Goal: Task Accomplishment & Management: Use online tool/utility

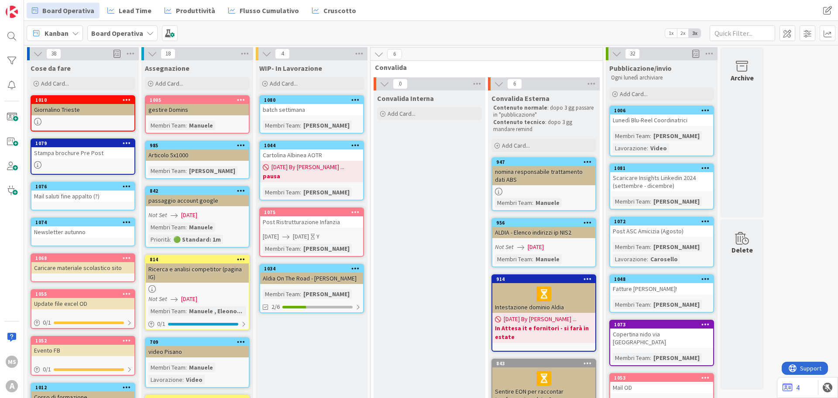
drag, startPoint x: 324, startPoint y: 113, endPoint x: 297, endPoint y: 114, distance: 27.5
click at [297, 114] on div "batch settimana" at bounding box center [311, 109] width 103 height 11
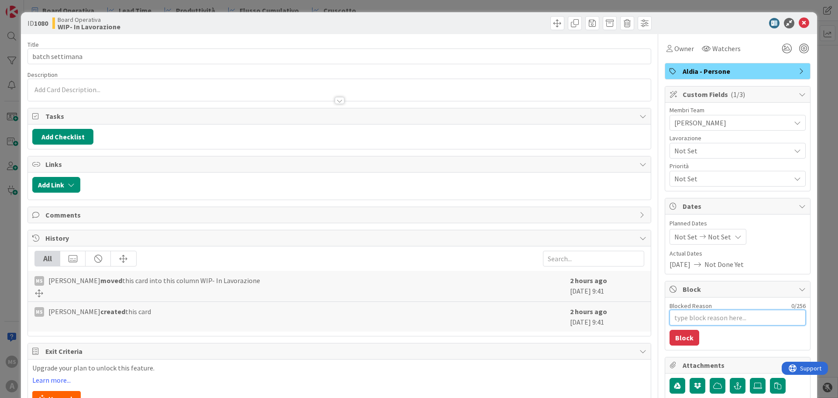
click at [676, 323] on textarea "Blocked Reason" at bounding box center [737, 317] width 136 height 16
type textarea "x"
type textarea "i"
type textarea "x"
type textarea "iu"
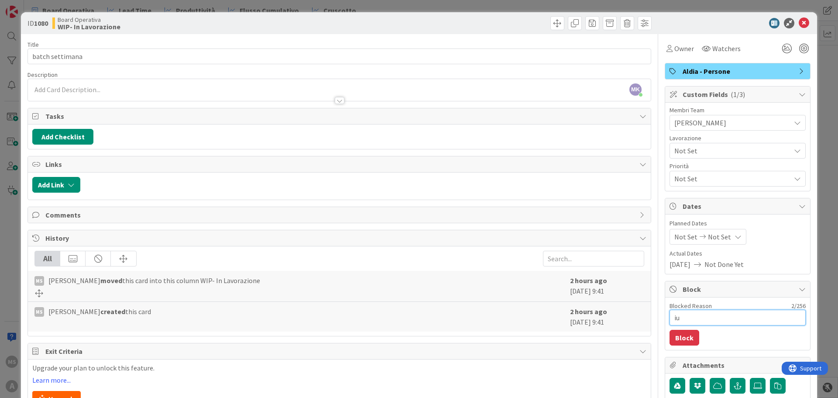
type textarea "x"
type textarea "iu"
type textarea "x"
type textarea "iu"
type textarea "x"
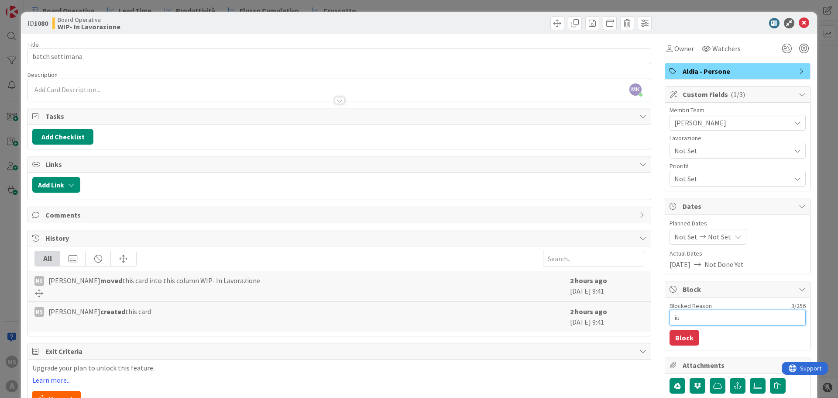
type textarea "i"
type textarea "x"
type textarea "in"
type textarea "x"
type textarea "in"
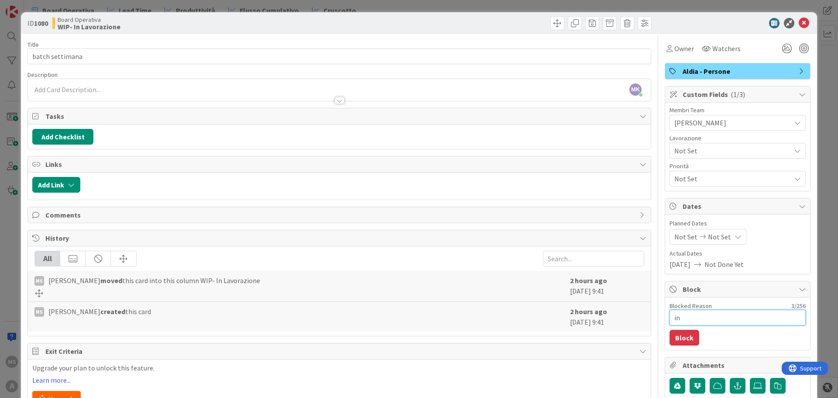
type textarea "x"
type textarea "in a"
type textarea "x"
type textarea "in at"
type textarea "x"
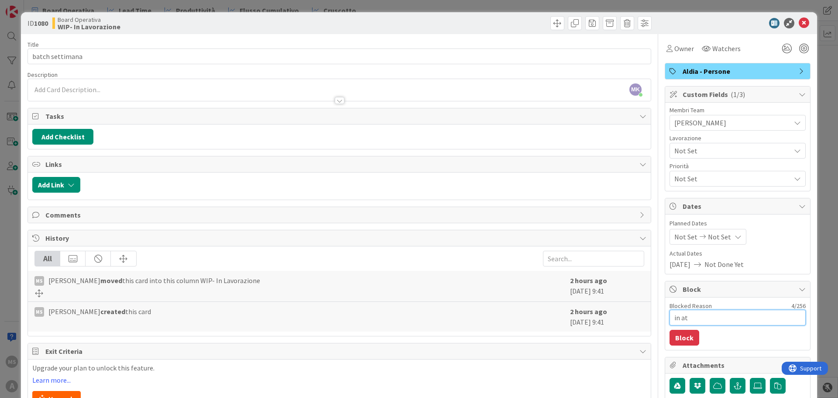
type textarea "in att"
type textarea "x"
type textarea "in atte"
type textarea "x"
type textarea "in attes"
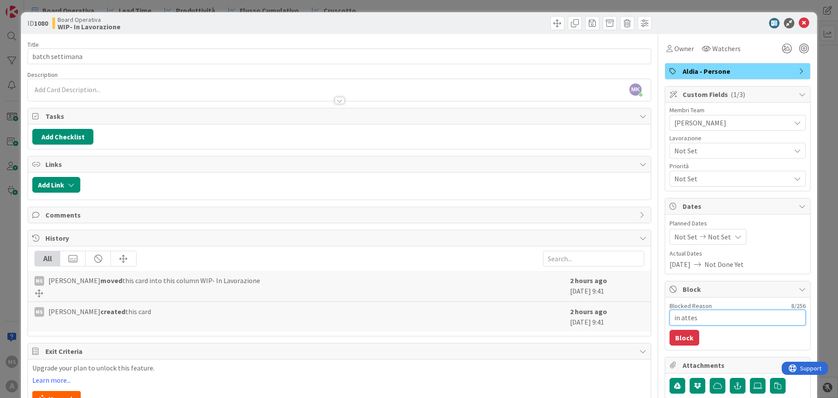
type textarea "x"
type textarea "in attesa"
type textarea "x"
type textarea "in attesa"
type textarea "x"
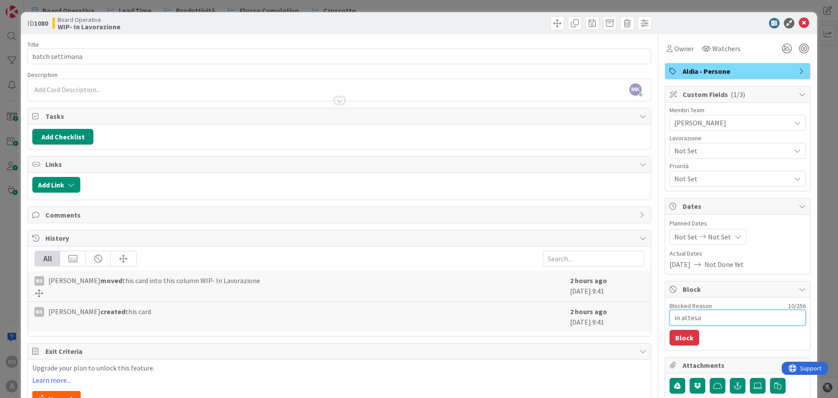
type textarea "in attesa d"
type textarea "x"
type textarea "in attesa di"
type textarea "x"
type textarea "in attesa di"
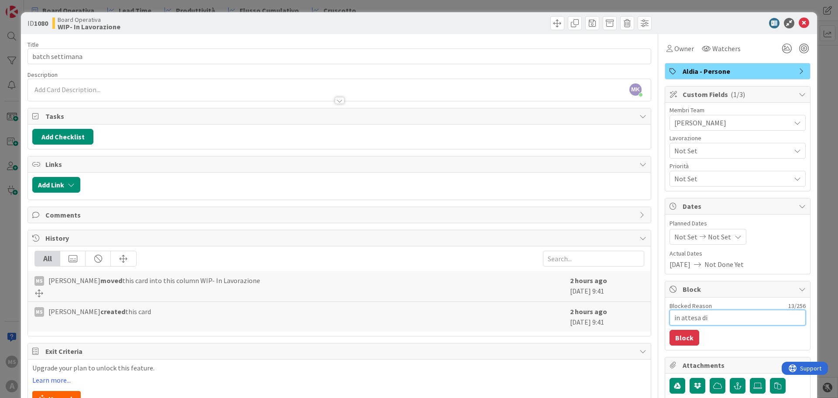
type textarea "x"
type textarea "in attesa di"
type textarea "x"
type textarea "in attesa d"
type textarea "x"
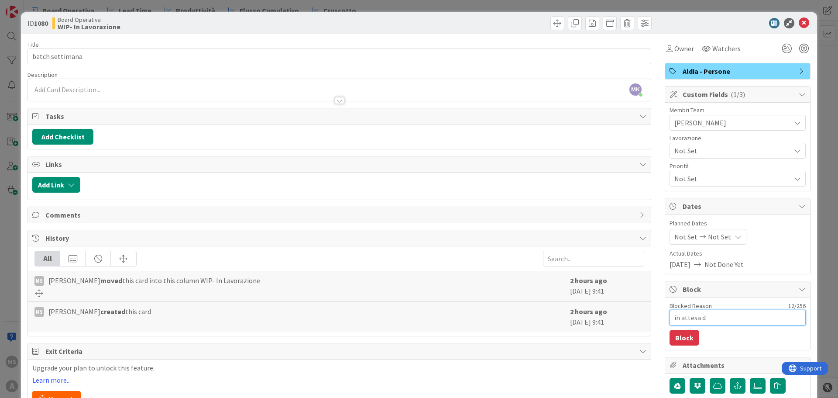
type textarea "in attesa"
type textarea "x"
type textarea "in attesa"
type textarea "x"
type textarea "in attesa"
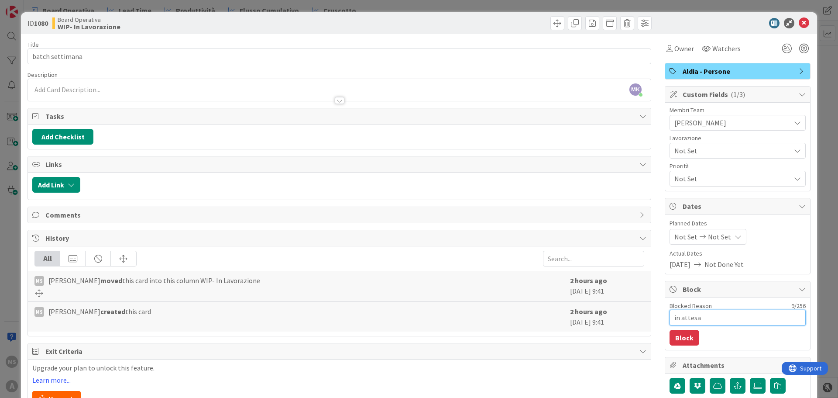
type textarea "x"
type textarea "in attesa d"
type textarea "x"
type textarea "in attesa d"
type textarea "x"
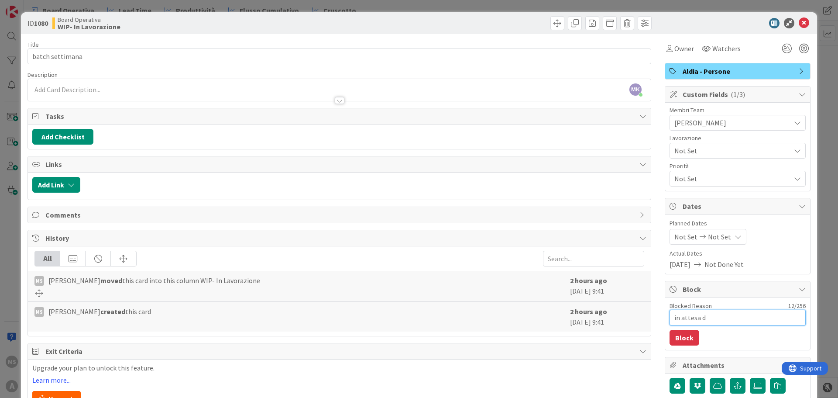
type textarea "in attesa d"
type textarea "x"
type textarea "in attesa di"
type textarea "x"
type textarea "in attesa di"
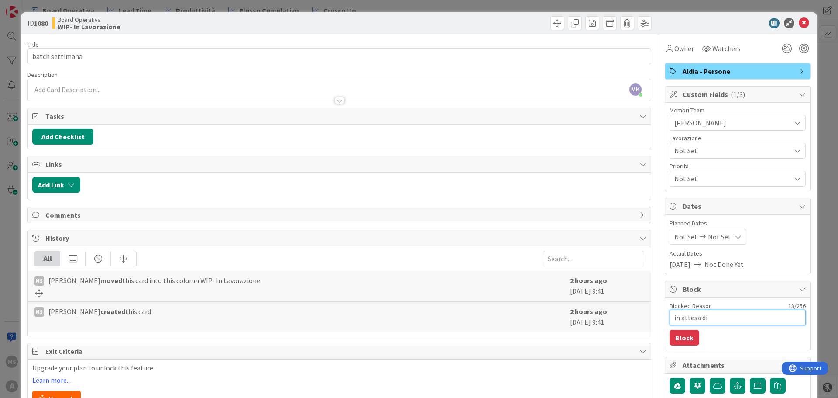
type textarea "x"
type textarea "in attesa di a"
type textarea "x"
type textarea "in attesa di al"
type textarea "x"
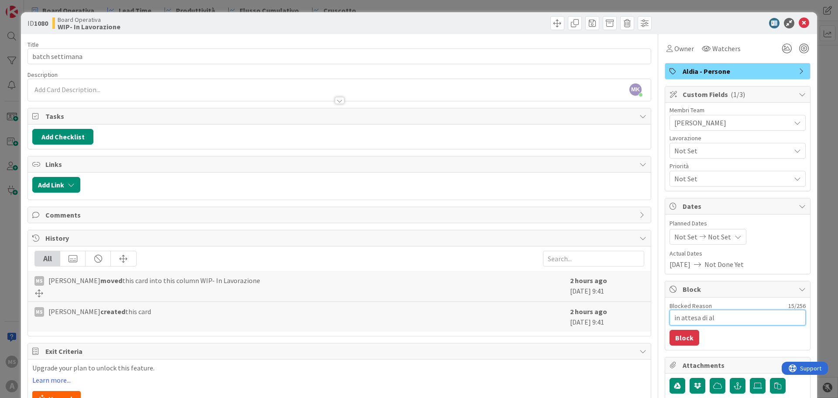
type textarea "in attesa di alc"
type textarea "x"
type textarea "in attesa di alcu"
type textarea "x"
type textarea "in attesa di alcun"
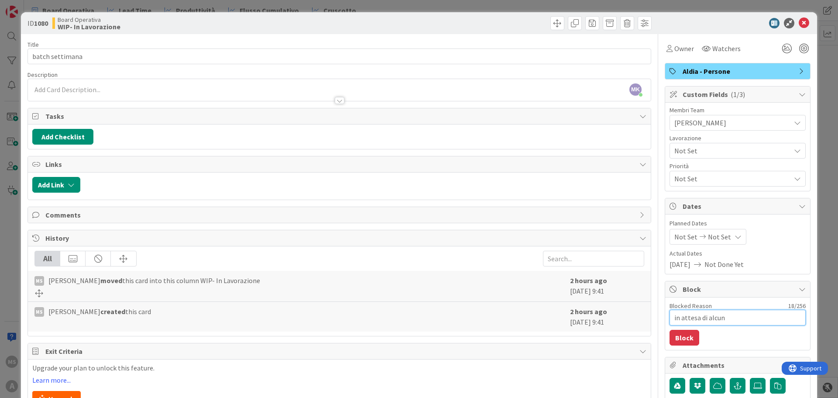
type textarea "x"
type textarea "in attesa di alcune"
type textarea "x"
type textarea "in attesa di alcune"
type textarea "x"
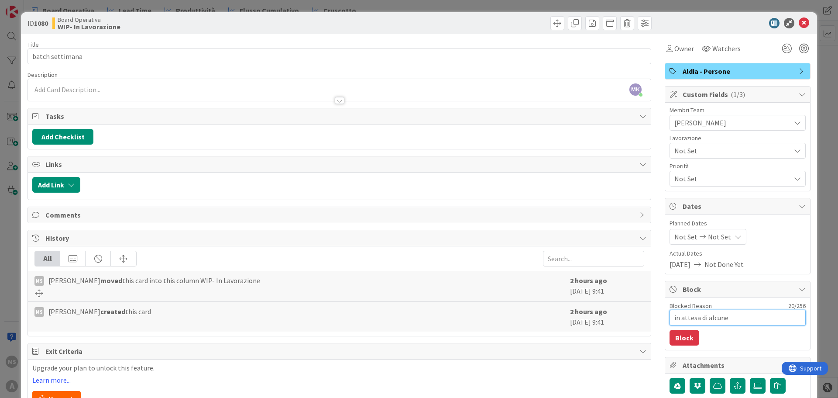
type textarea "in attesa di alcune"
type textarea "x"
type textarea "in attesa di alcun"
type textarea "x"
type textarea "in attesa di alcu"
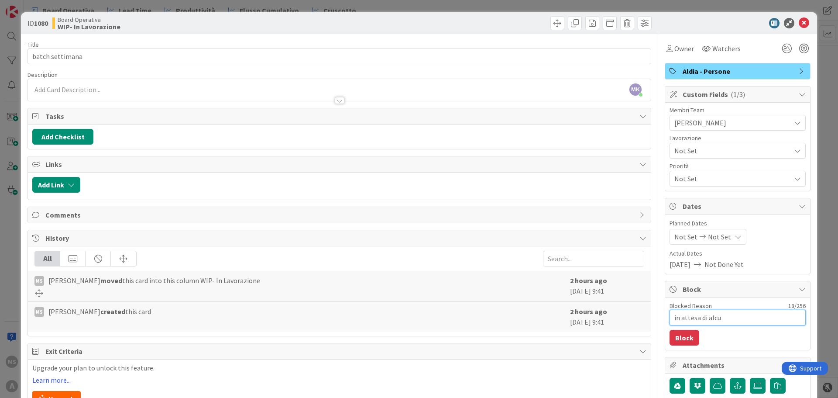
type textarea "x"
type textarea "in attesa di alc"
type textarea "x"
type textarea "in attesa di al"
type textarea "x"
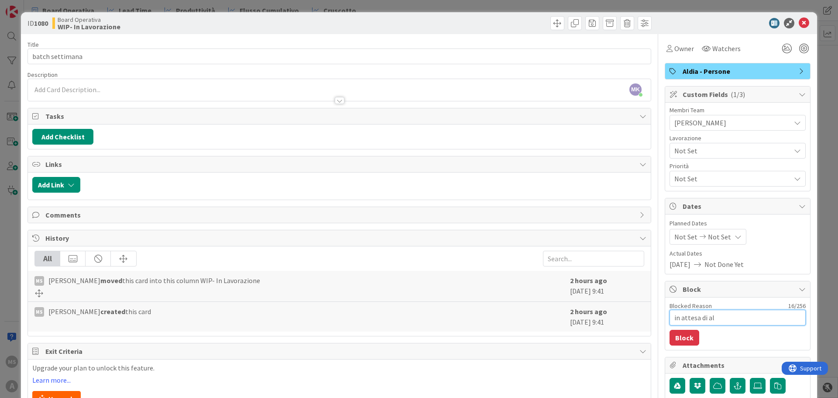
type textarea "in attesa di a"
type textarea "x"
type textarea "in attesa di"
type textarea "x"
type textarea "in attesa di r"
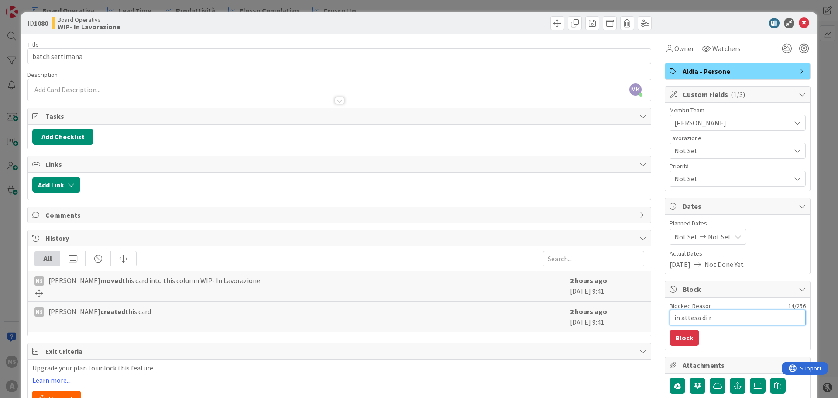
type textarea "x"
type textarea "in attesa di ri"
type textarea "x"
type textarea "in attesa di ris"
type textarea "x"
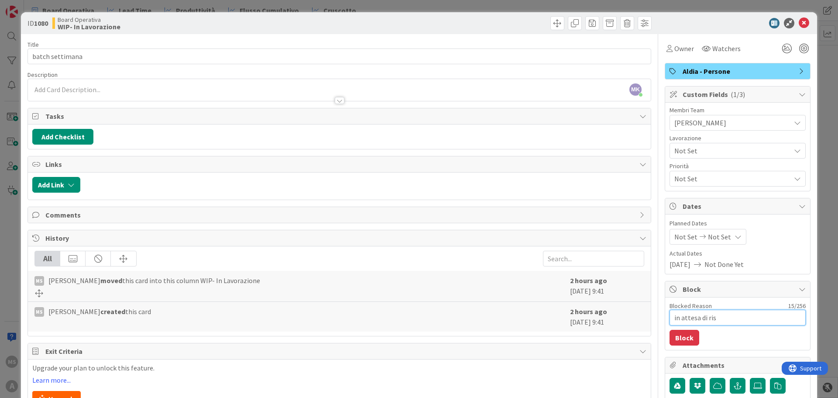
type textarea "in attesa di risp"
type textarea "x"
type textarea "in attesa di rispo"
type textarea "x"
type textarea "in attesa di rispos"
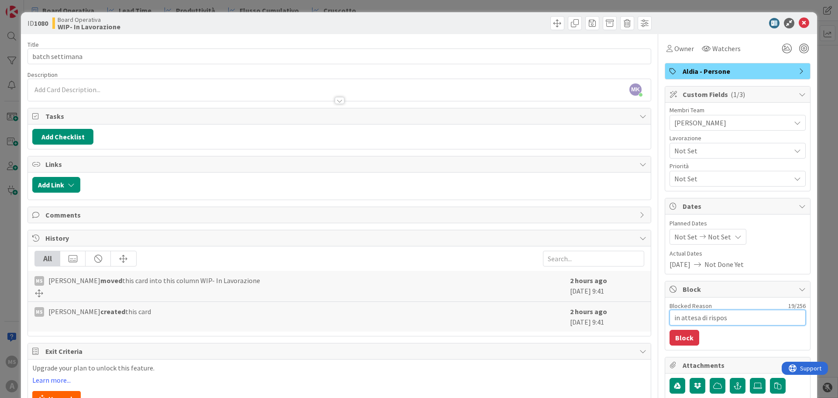
type textarea "x"
type textarea "in attesa di rispost"
type textarea "x"
type textarea "in attesa di risposte"
type textarea "x"
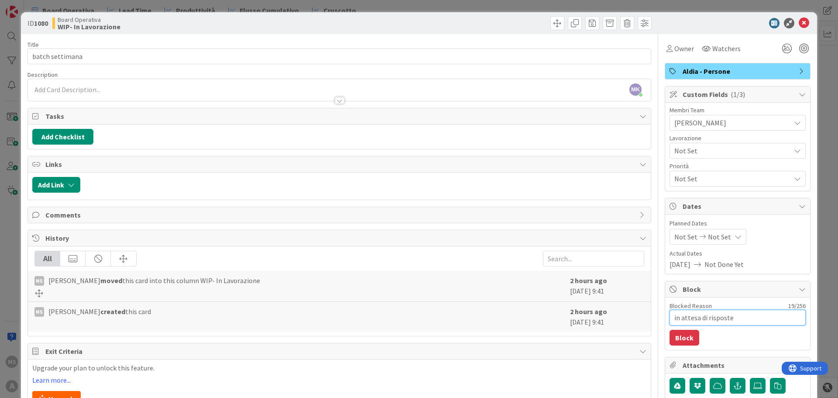
type textarea "in attesa di risposte"
type textarea "x"
type textarea "in attesa di risposte"
click at [676, 339] on button "Block" at bounding box center [684, 337] width 30 height 16
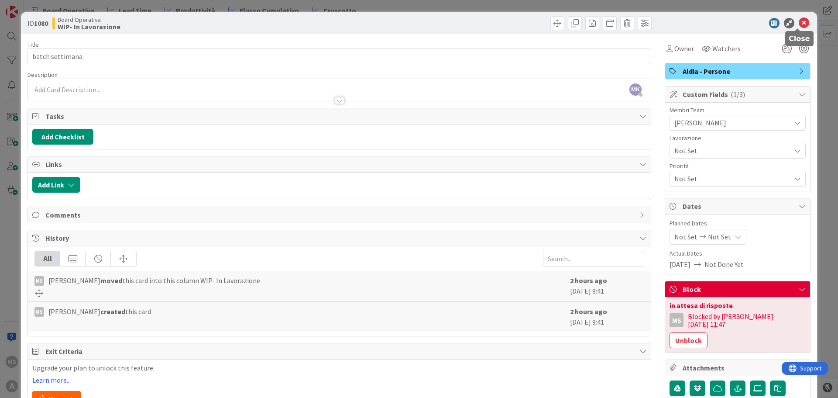
click at [795, 12] on div "ID 1080 Board Operativa WIP- In Lavorazione" at bounding box center [419, 23] width 796 height 22
click at [799, 20] on icon at bounding box center [804, 23] width 10 height 10
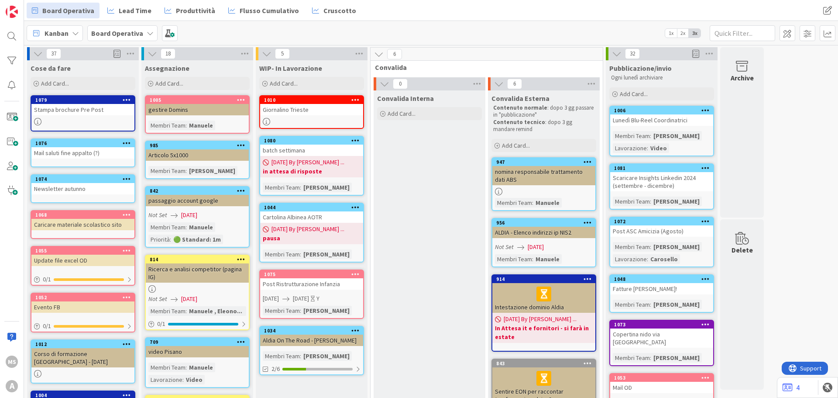
click at [327, 102] on div "1010" at bounding box center [313, 100] width 99 height 6
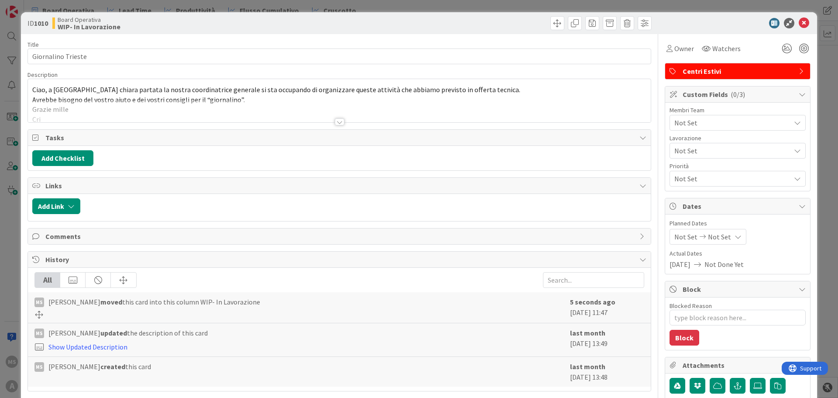
click at [730, 115] on div "Not Set" at bounding box center [737, 123] width 136 height 16
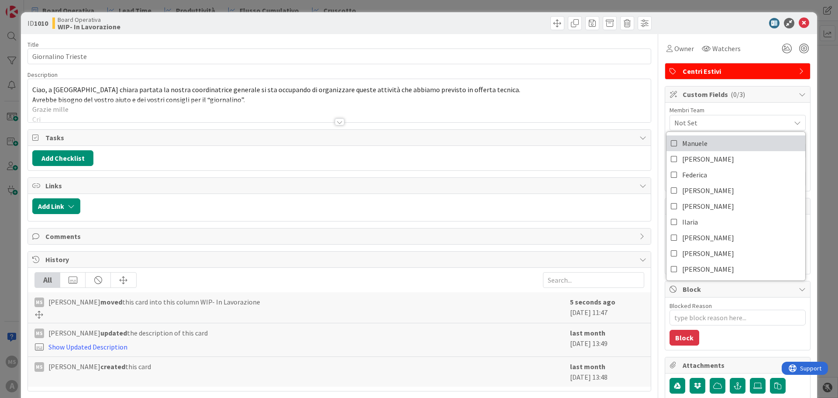
click at [691, 151] on link "Manuele" at bounding box center [735, 143] width 139 height 16
type textarea "x"
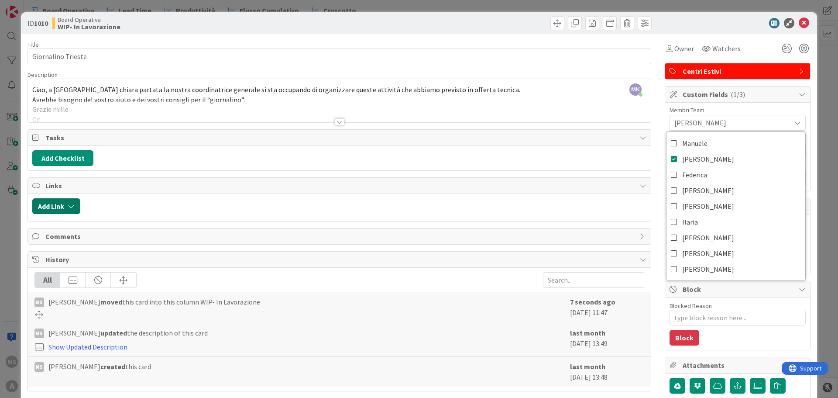
click at [58, 206] on button "Add Link" at bounding box center [56, 206] width 48 height 16
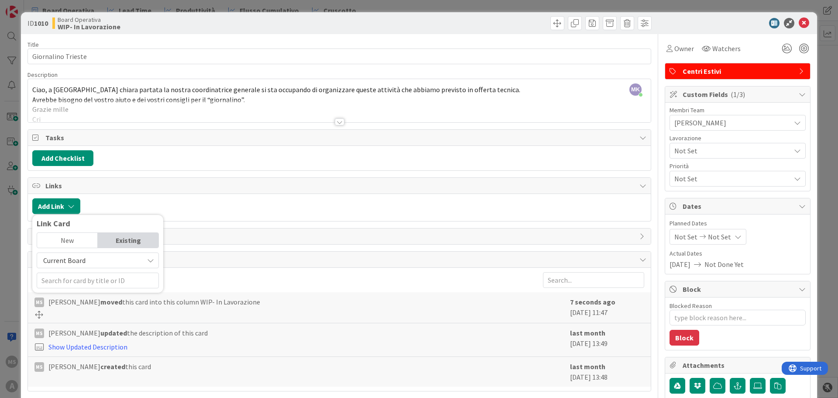
click at [60, 259] on span "Current Board" at bounding box center [64, 260] width 42 height 9
click at [59, 291] on span "All Boards" at bounding box center [101, 296] width 121 height 13
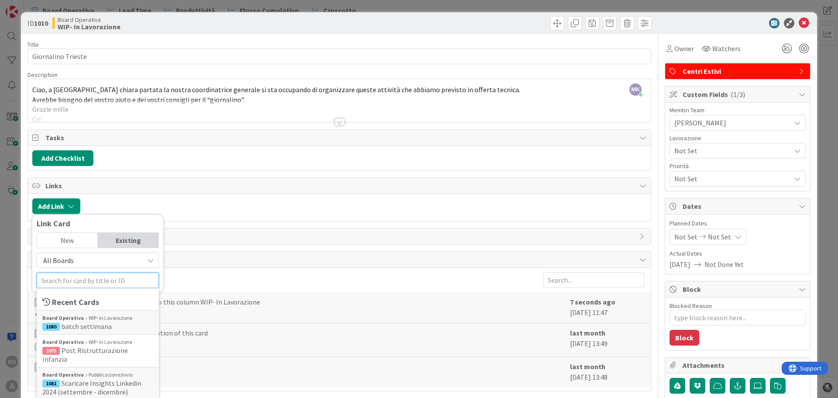
click at [62, 274] on input "text" at bounding box center [98, 280] width 122 height 16
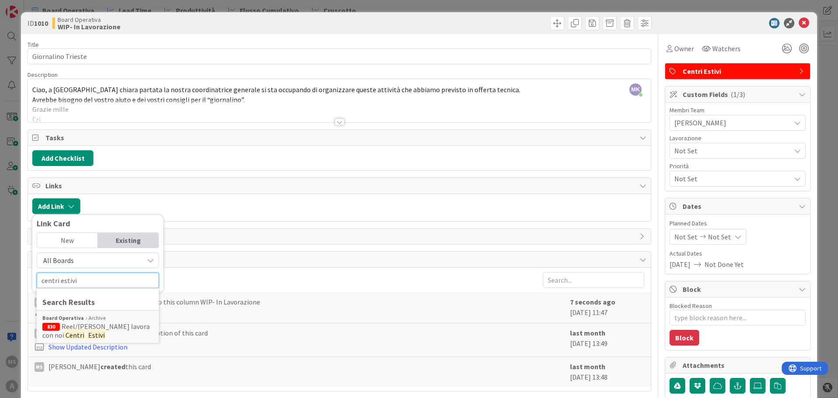
drag, startPoint x: 88, startPoint y: 277, endPoint x: 27, endPoint y: 278, distance: 60.7
click at [27, 278] on div "Title 18 / 128 Giornalino Trieste Description MK [PERSON_NAME] just joined Ciao…" at bounding box center [339, 394] width 624 height 721
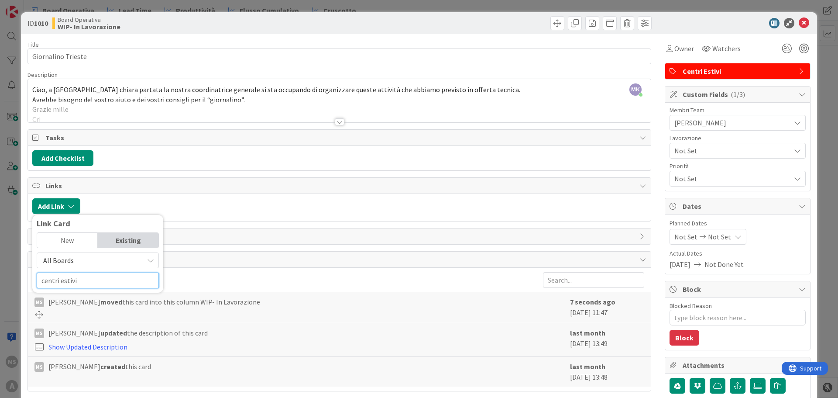
click at [91, 274] on input "centri estivi" at bounding box center [98, 280] width 122 height 16
drag, startPoint x: 86, startPoint y: 278, endPoint x: 27, endPoint y: 278, distance: 59.8
click at [27, 278] on div "ID 1010 Board Operativa WIP- In Lavorazione Title 18 / 128 Giornalino Trieste D…" at bounding box center [419, 387] width 796 height 750
type input "centri estivi"
drag, startPoint x: 131, startPoint y: 277, endPoint x: 11, endPoint y: 270, distance: 120.2
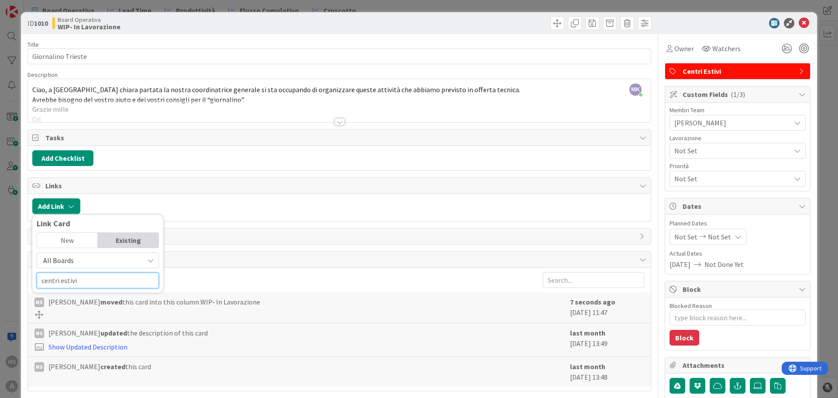
click at [11, 270] on div "ID 1010 Board Operativa WIP- In Lavorazione Title 18 / 128 Giornalino Trieste D…" at bounding box center [419, 199] width 838 height 398
click at [269, 122] on div at bounding box center [339, 118] width 624 height 10
